Goal: Transaction & Acquisition: Purchase product/service

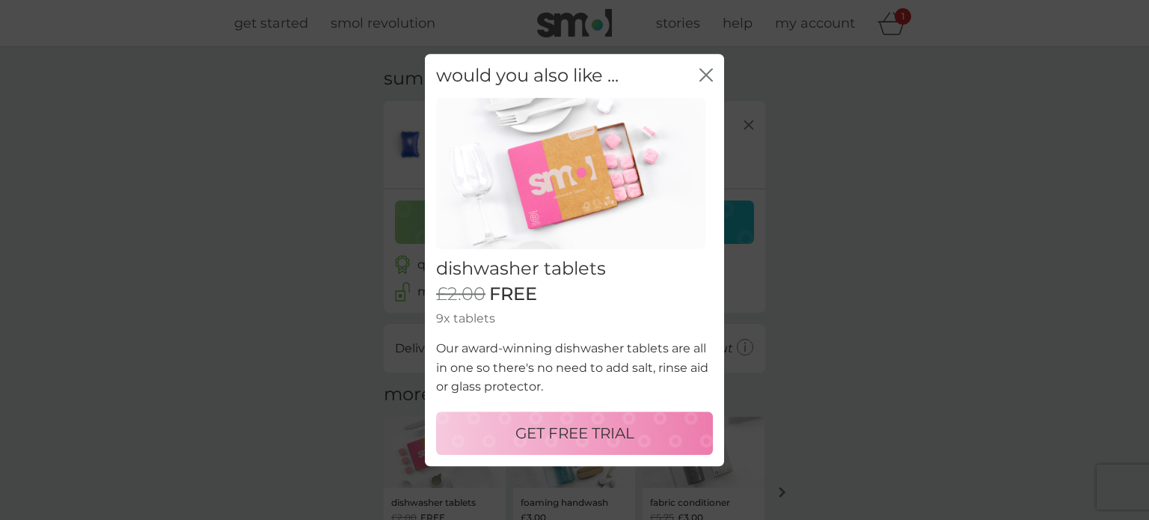
click at [554, 435] on p "GET FREE TRIAL" at bounding box center [574, 433] width 119 height 24
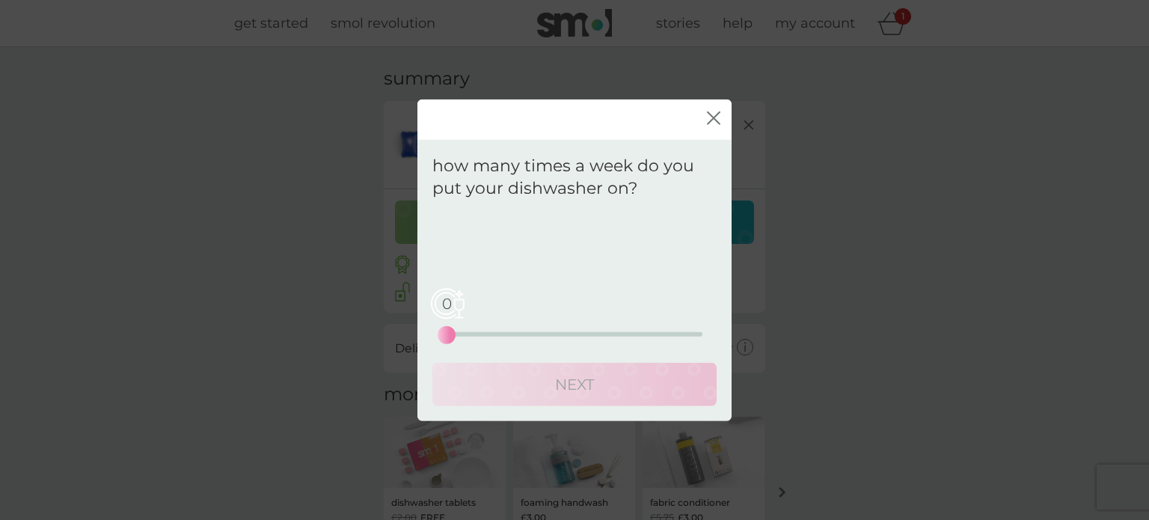
click at [533, 337] on div "0 0 12.5 25" at bounding box center [575, 313] width 256 height 61
click at [533, 330] on div "0 0 12.5 25" at bounding box center [575, 313] width 256 height 61
drag, startPoint x: 438, startPoint y: 331, endPoint x: 518, endPoint y: 328, distance: 79.3
click at [518, 332] on div "7" at bounding box center [518, 335] width 6 height 6
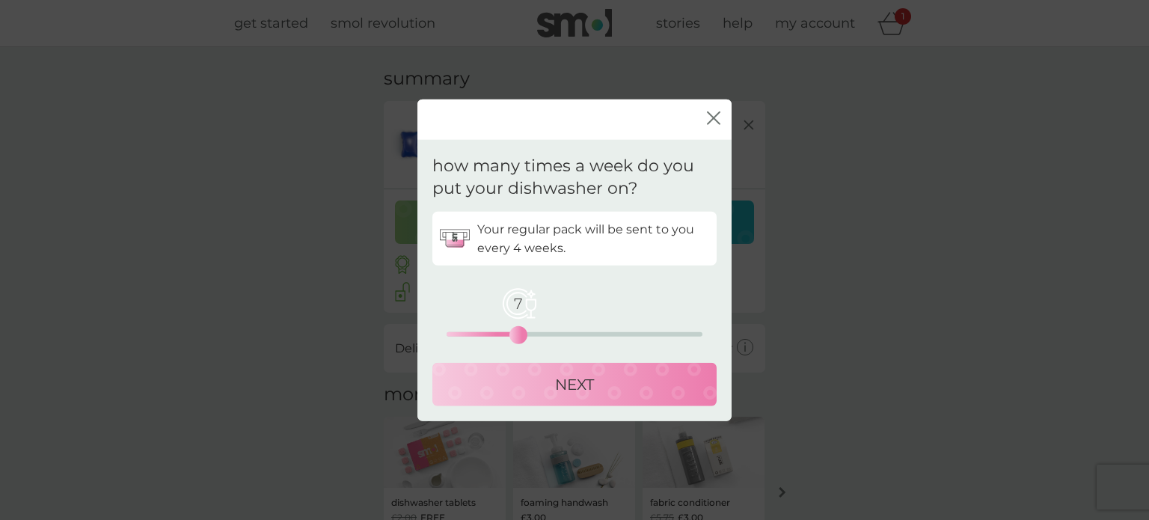
click at [521, 381] on div "NEXT" at bounding box center [574, 384] width 254 height 24
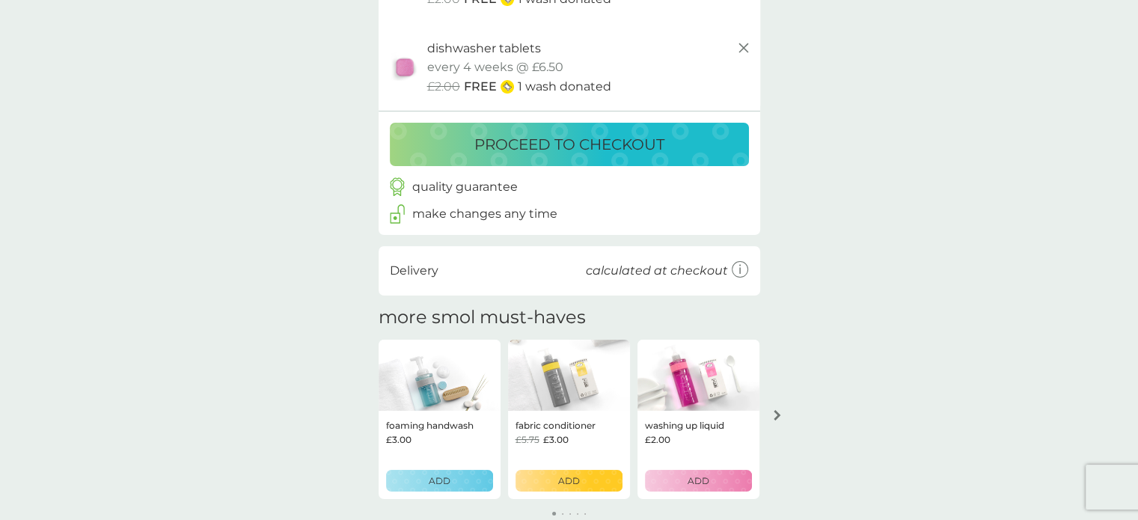
scroll to position [164, 0]
click at [669, 144] on div "proceed to checkout" at bounding box center [569, 145] width 329 height 24
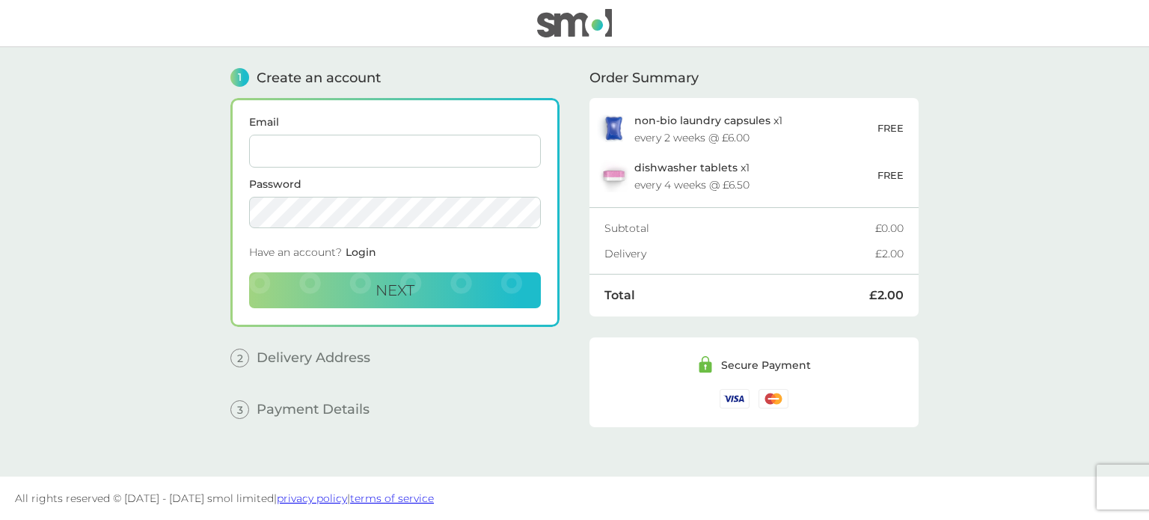
click at [410, 155] on input "Email" at bounding box center [395, 151] width 292 height 33
click at [413, 162] on input "[PERSON_NAME][EMAIL_ADDRESS][PERSON_NAME][DOMAIN_NAME]" at bounding box center [395, 151] width 292 height 33
type input "[EMAIL_ADDRESS][PERSON_NAME][DOMAIN_NAME]"
click at [456, 297] on button "Next" at bounding box center [395, 290] width 292 height 36
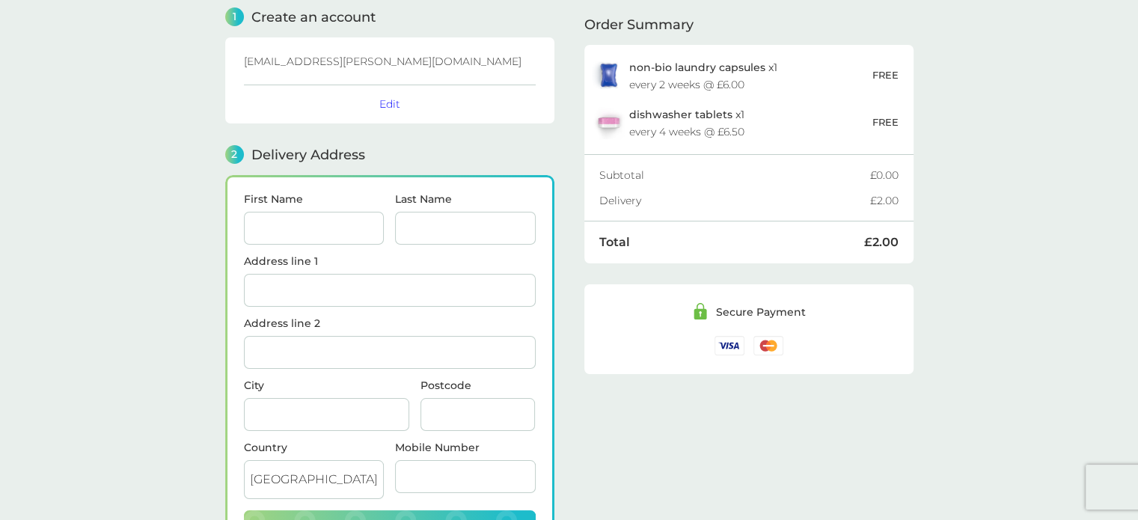
scroll to position [183, 0]
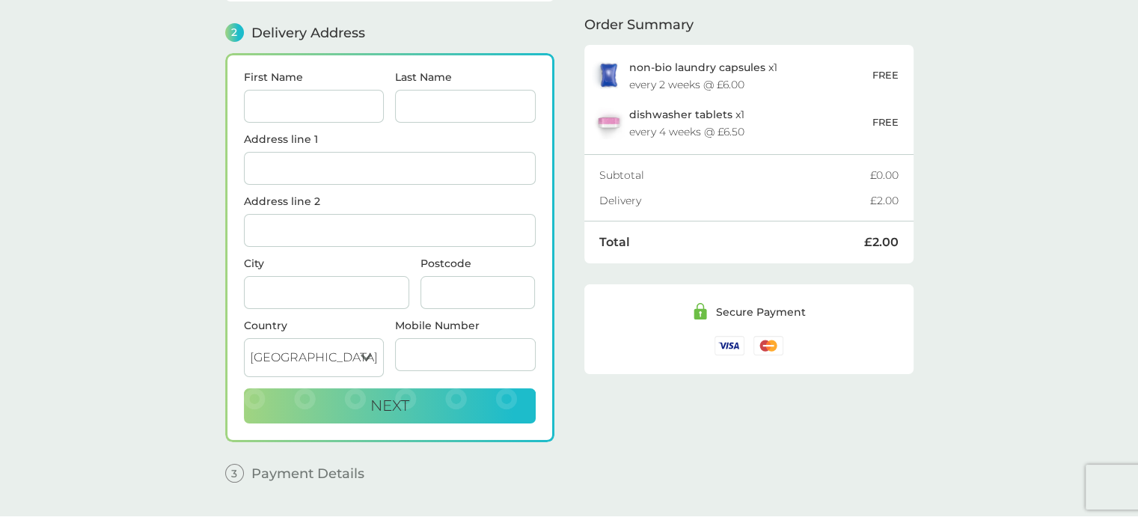
click at [314, 115] on input "First Name" at bounding box center [314, 106] width 141 height 33
type input "[PERSON_NAME]"
type input "4 Chase Plain"
type input "[GEOGRAPHIC_DATA]"
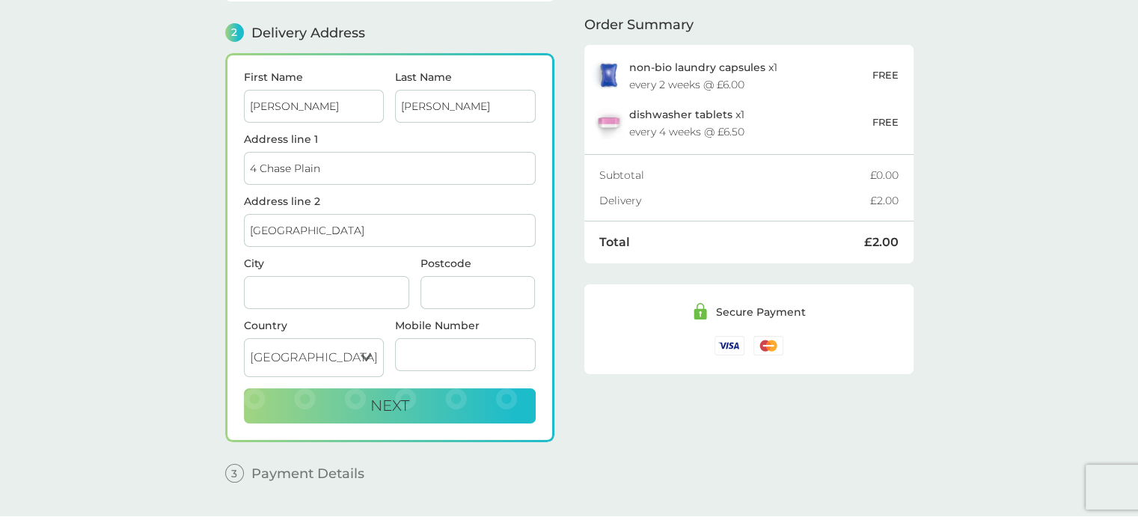
type input "Hindhead"
type input "GU26 6BZ"
type input "07530522562"
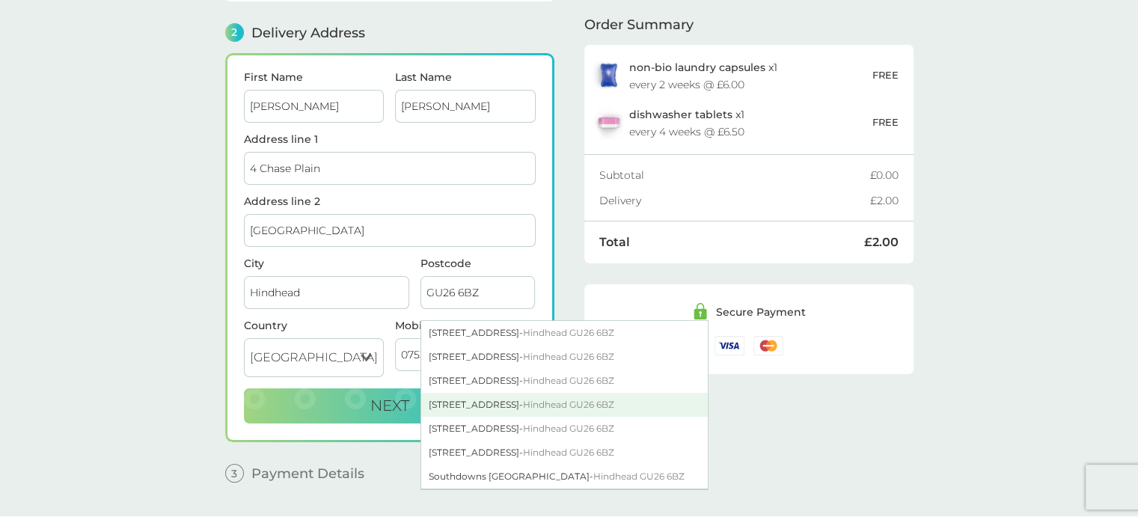
click at [466, 417] on div "[STREET_ADDRESS]" at bounding box center [564, 405] width 286 height 24
type input "[STREET_ADDRESS]"
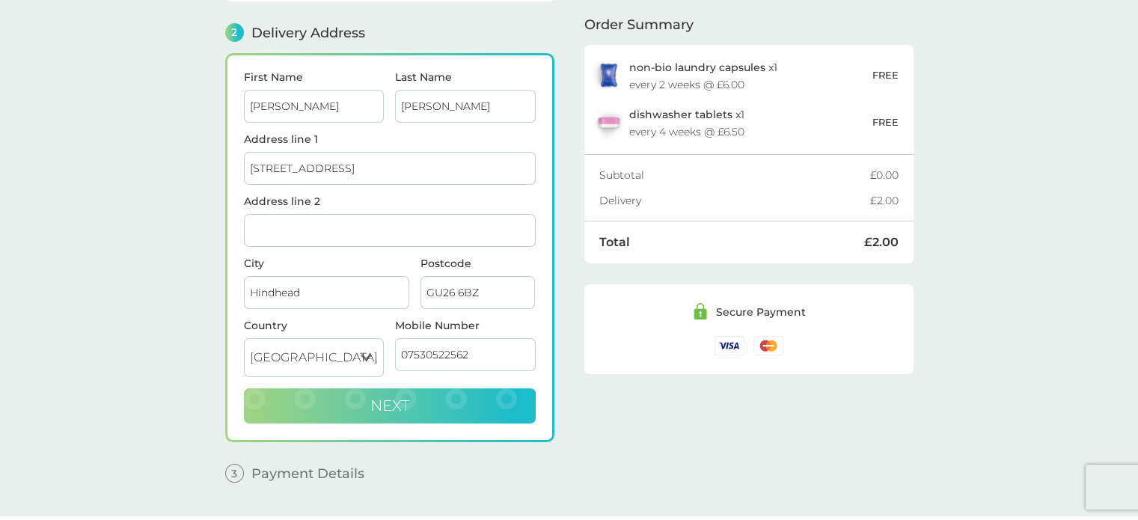
click at [417, 388] on button "Next" at bounding box center [390, 406] width 292 height 36
checkbox input "true"
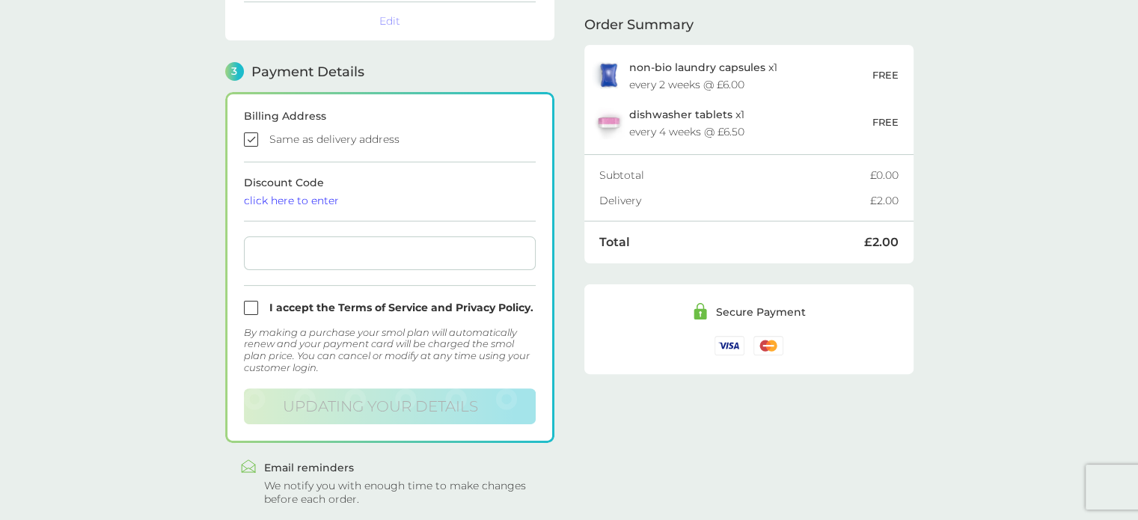
scroll to position [411, 0]
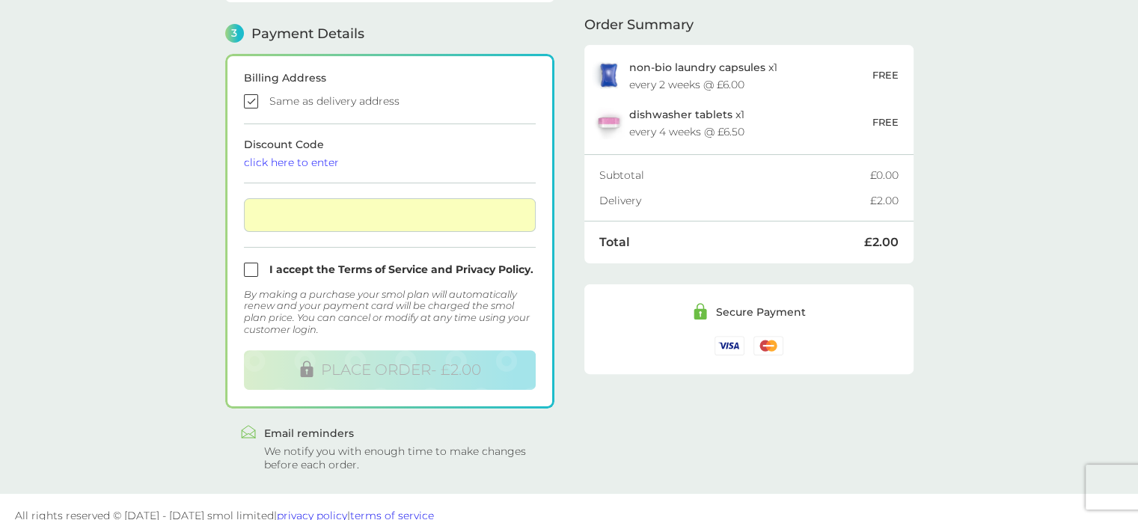
click at [249, 264] on input "checkbox" at bounding box center [390, 270] width 292 height 14
checkbox input "true"
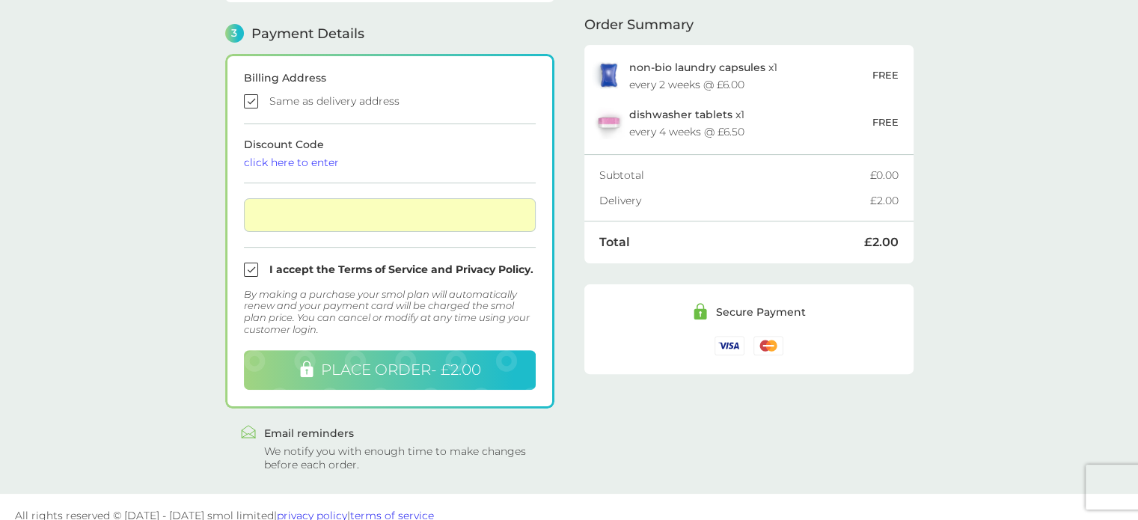
click at [396, 378] on button "PLACE ORDER - £2.00" at bounding box center [390, 370] width 292 height 40
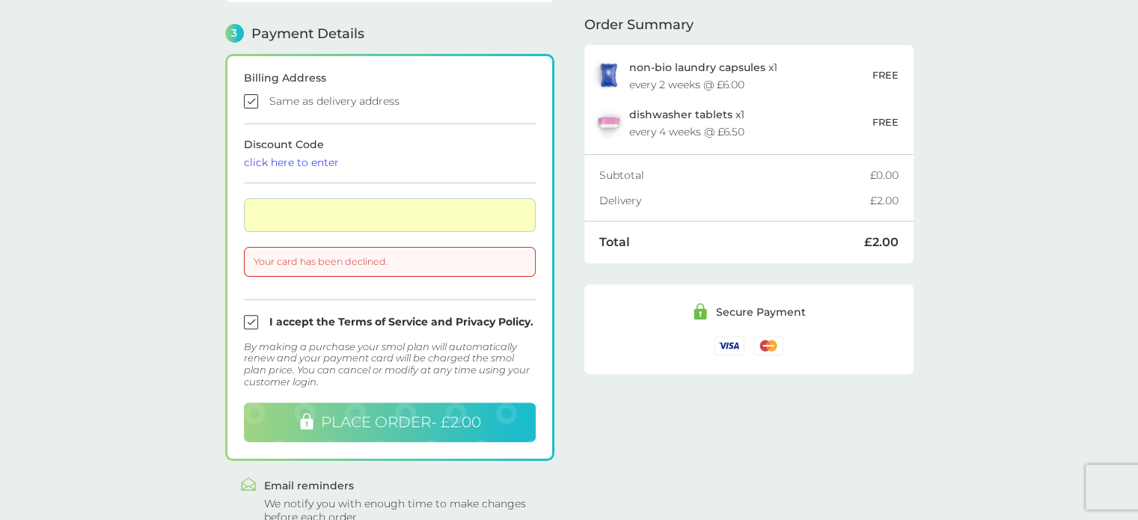
click at [401, 414] on span "PLACE ORDER - £2.00" at bounding box center [401, 422] width 160 height 18
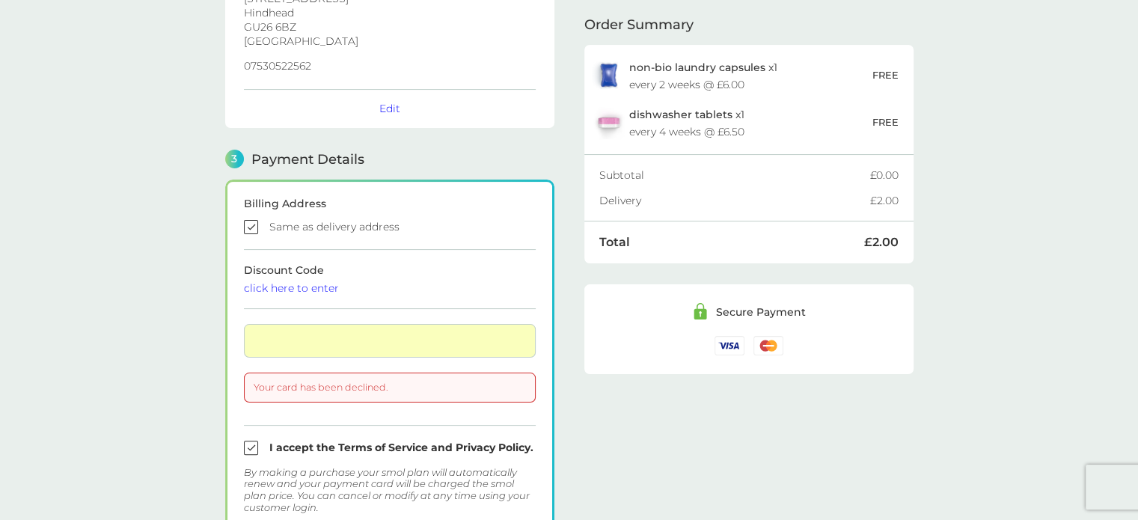
scroll to position [478, 0]
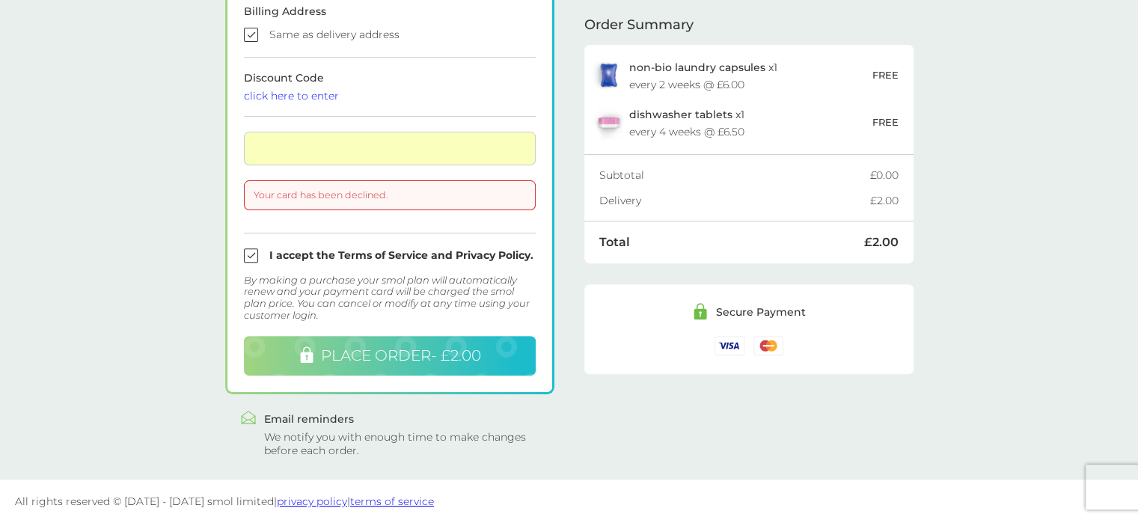
click at [458, 356] on span "PLACE ORDER - £2.00" at bounding box center [401, 355] width 160 height 18
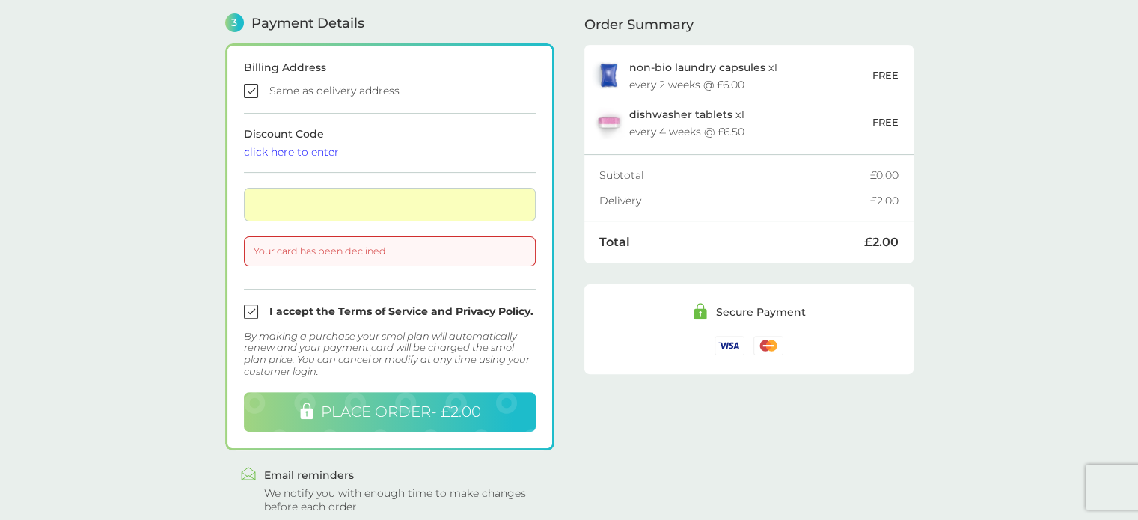
scroll to position [421, 0]
drag, startPoint x: 413, startPoint y: 239, endPoint x: 396, endPoint y: 208, distance: 35.8
click at [147, 11] on main "1 Create an account [EMAIL_ADDRESS][PERSON_NAME][DOMAIN_NAME] Edit 2 Delivery A…" at bounding box center [569, 81] width 1138 height 910
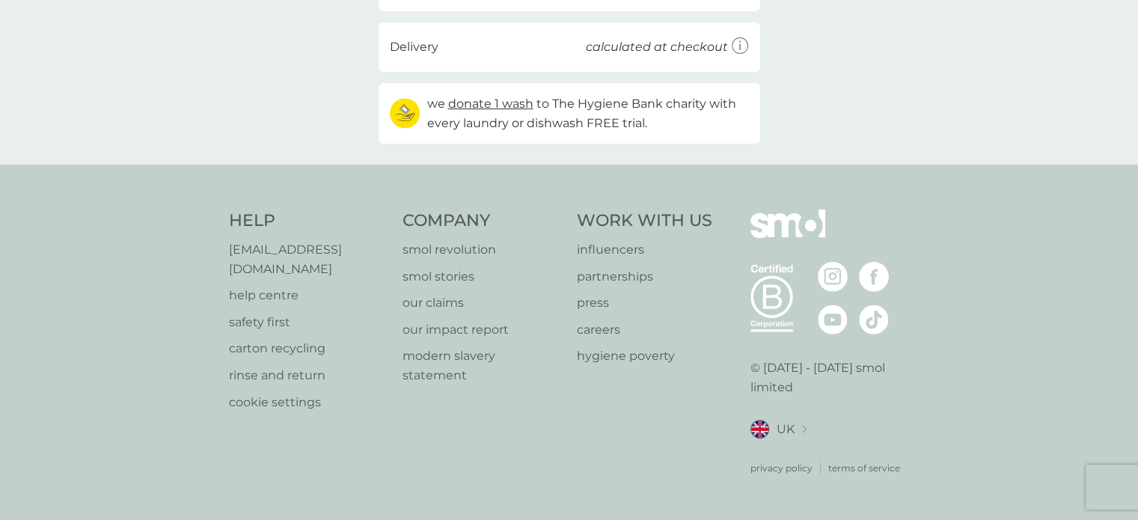
scroll to position [107, 0]
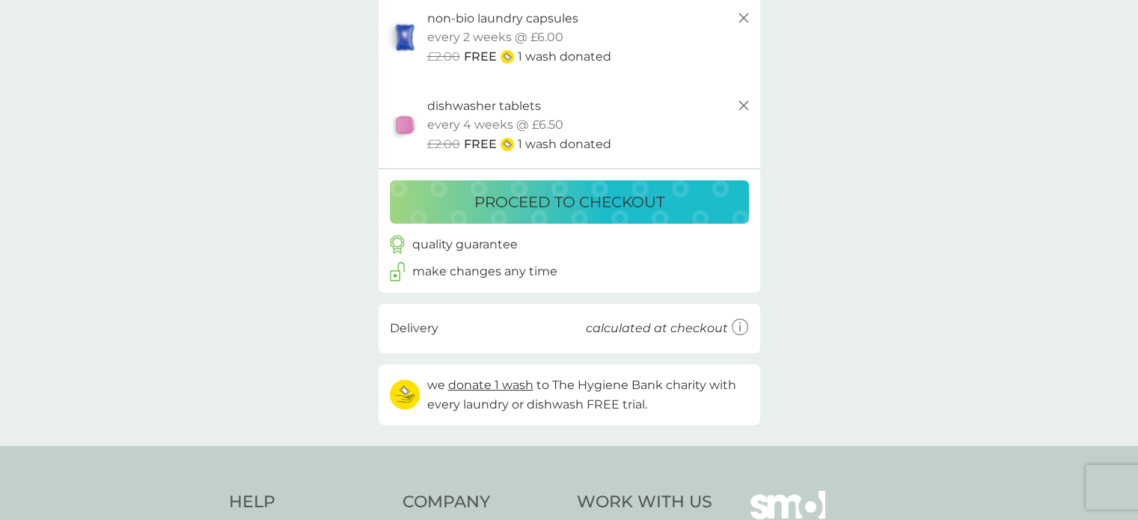
click at [652, 203] on p "proceed to checkout" at bounding box center [569, 202] width 190 height 24
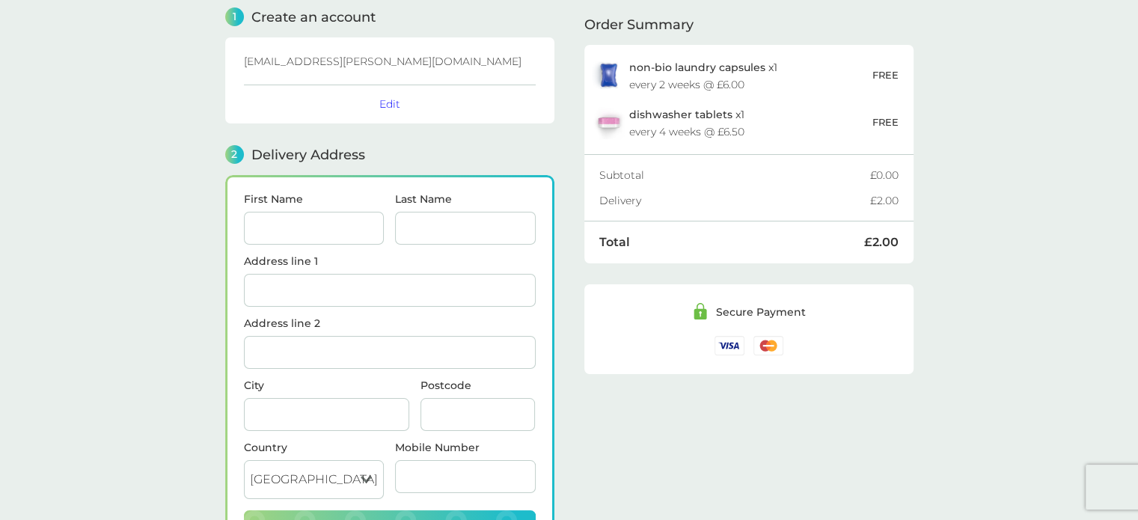
scroll to position [183, 0]
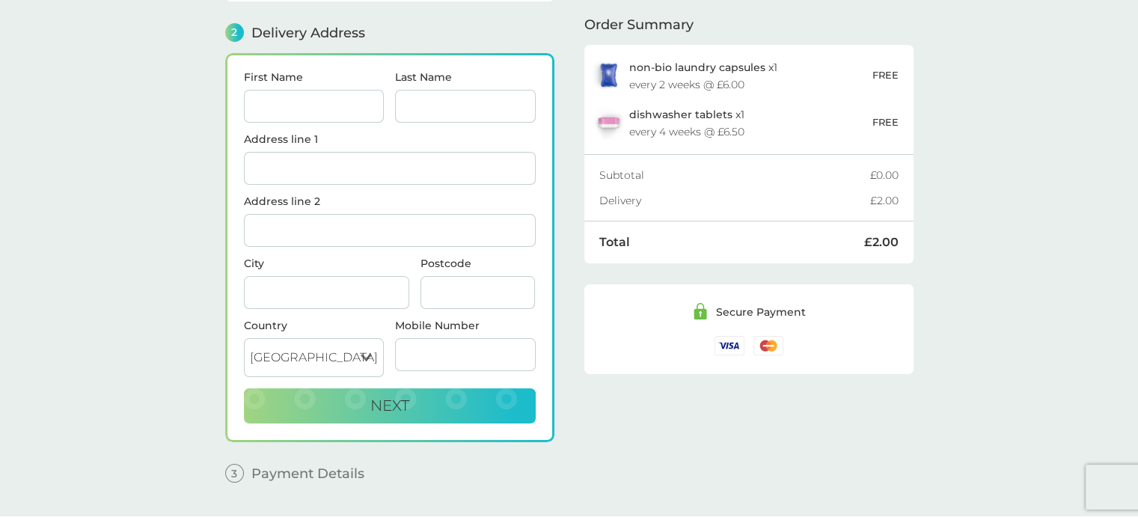
click at [335, 109] on input "First Name" at bounding box center [314, 106] width 141 height 33
type input "[PERSON_NAME]"
type input "4 Chase Plain"
type input "[GEOGRAPHIC_DATA]"
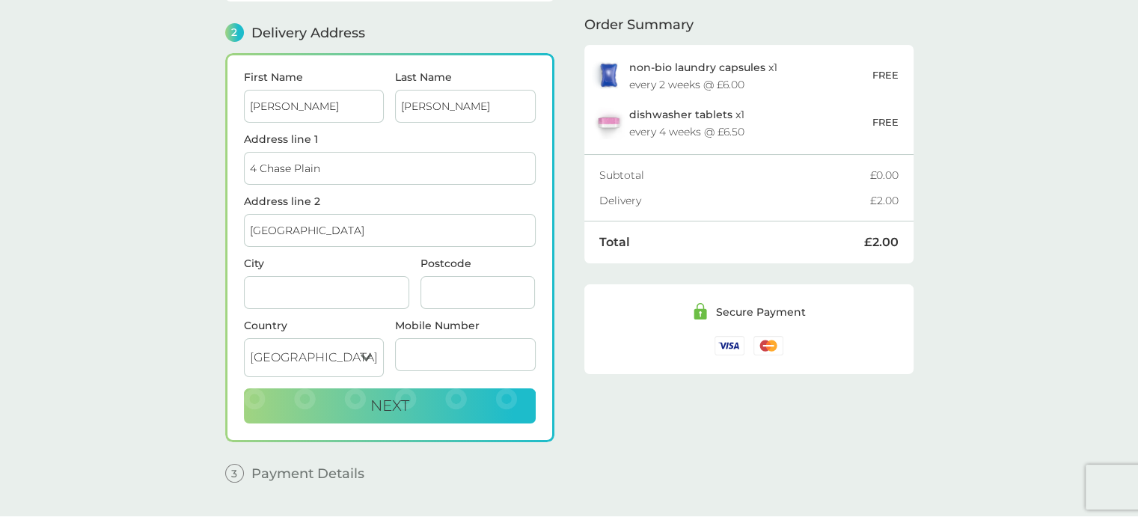
type input "Hindhead"
type input "GU26 6BZ"
type input "07530522562"
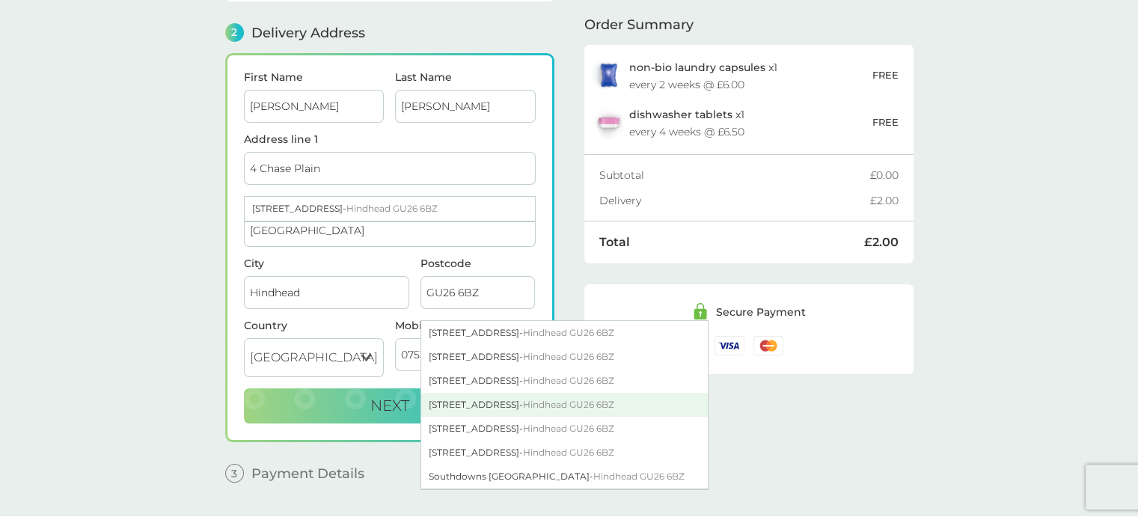
click at [461, 417] on div "[STREET_ADDRESS]" at bounding box center [564, 405] width 286 height 24
type input "[STREET_ADDRESS]"
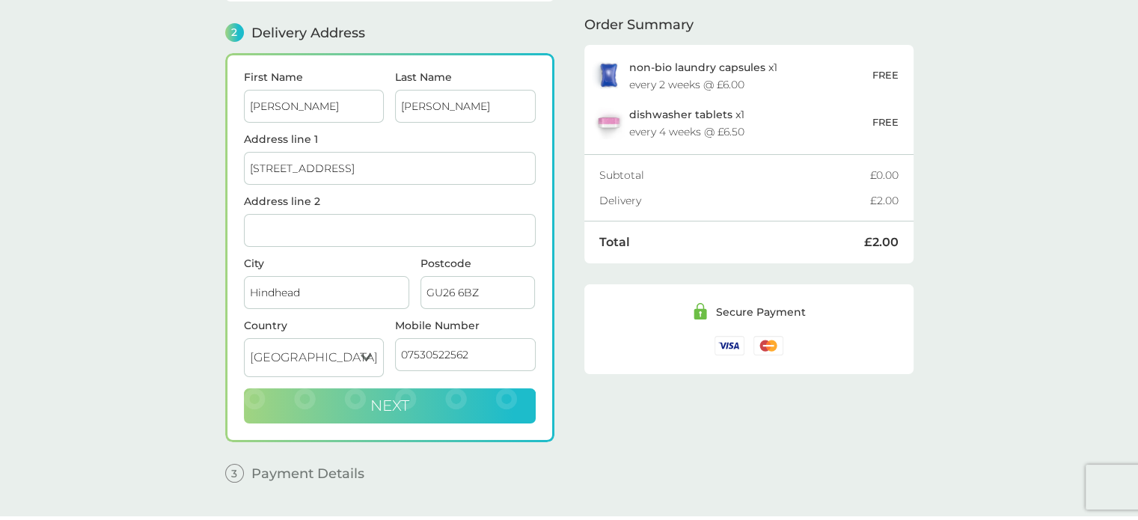
click at [449, 390] on button "Next" at bounding box center [390, 406] width 292 height 36
checkbox input "true"
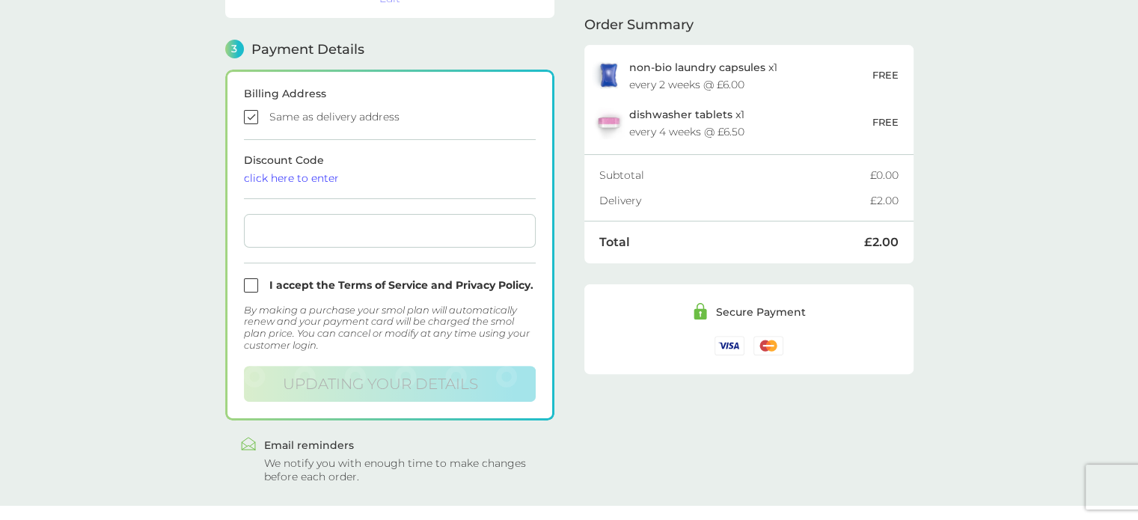
scroll to position [411, 0]
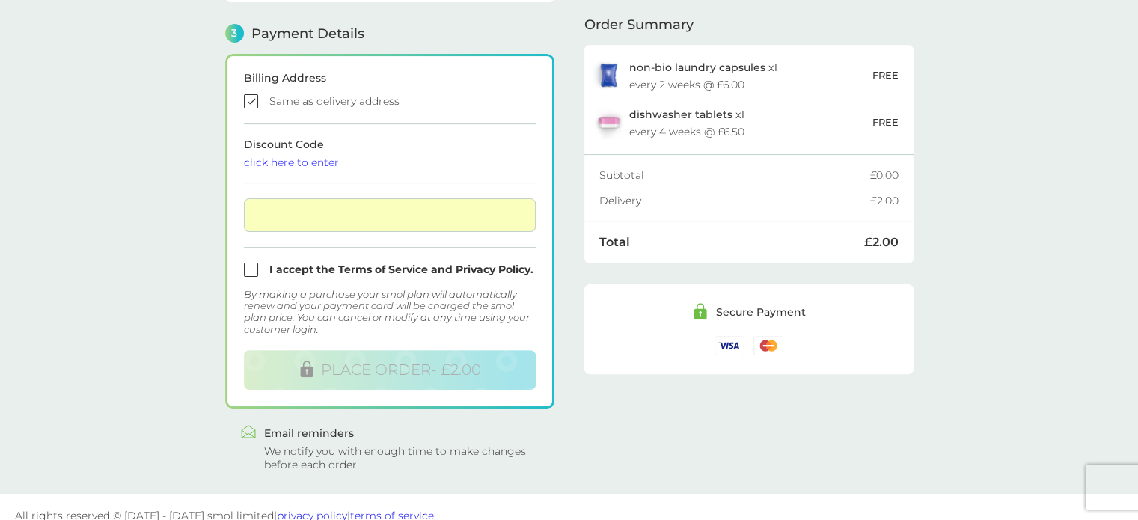
click at [248, 266] on input "checkbox" at bounding box center [390, 270] width 292 height 14
checkbox input "true"
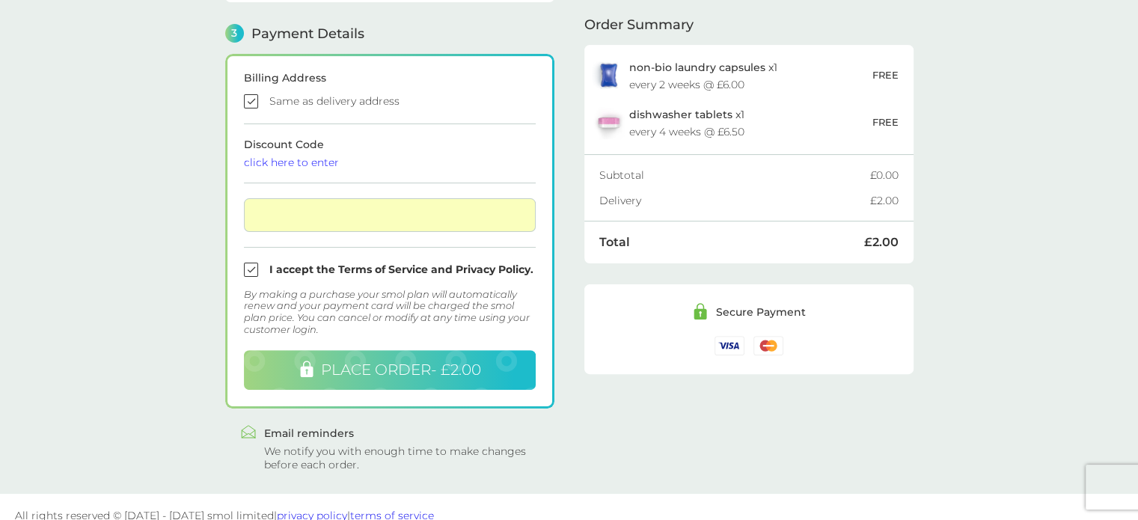
click at [340, 361] on span "PLACE ORDER - £2.00" at bounding box center [401, 370] width 160 height 18
